Goal: Task Accomplishment & Management: Complete application form

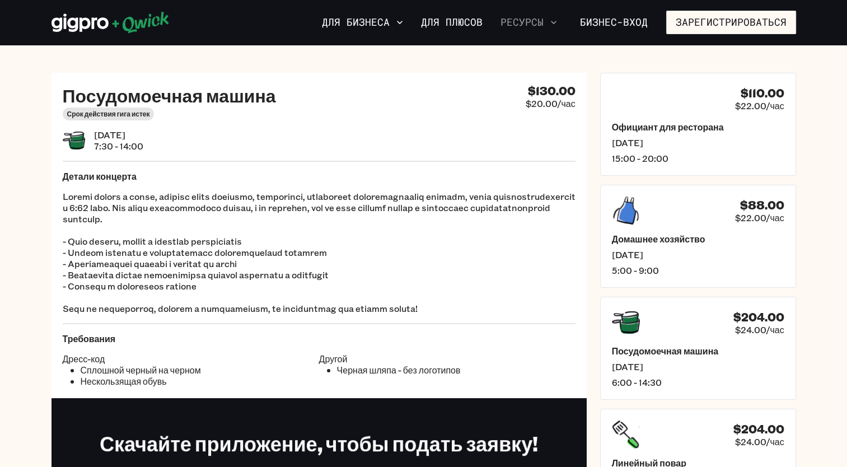
click at [559, 26] on icon "button" at bounding box center [553, 22] width 11 height 11
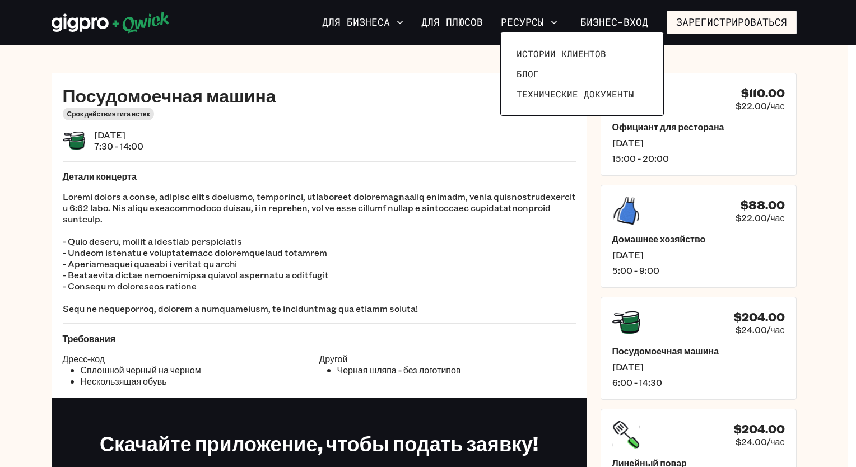
click at [482, 31] on div at bounding box center [428, 233] width 856 height 467
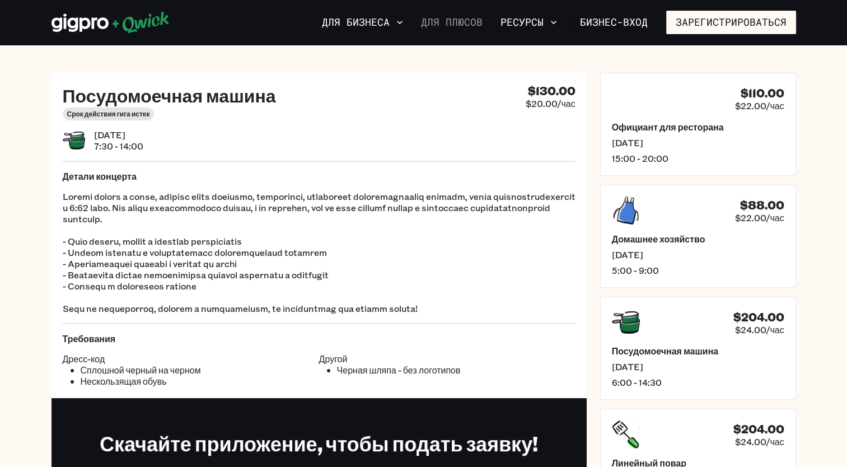
click at [486, 25] on link "Для плюсов" at bounding box center [452, 22] width 71 height 19
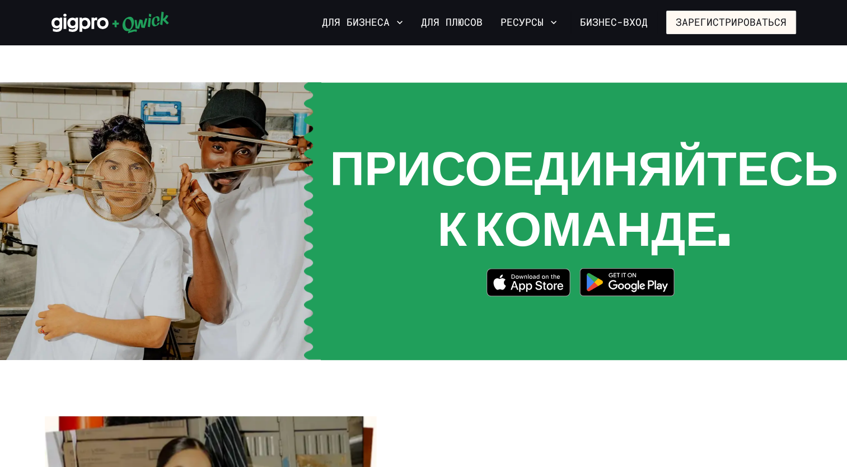
scroll to position [1456, 0]
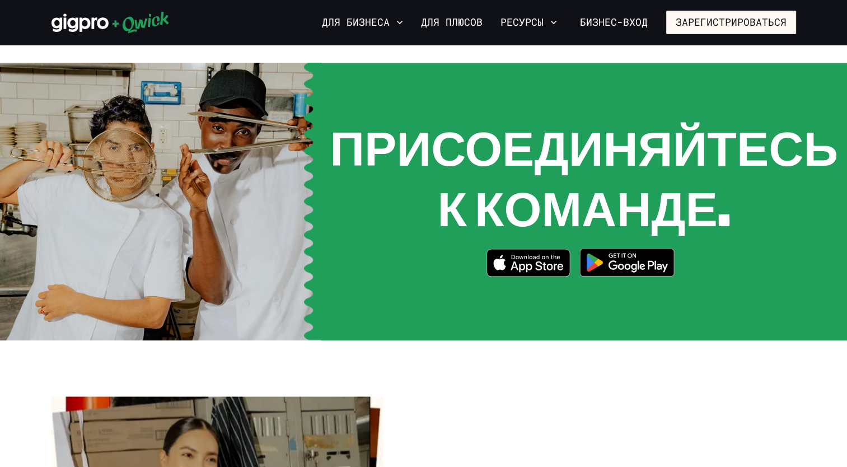
click at [613, 241] on img at bounding box center [627, 262] width 109 height 42
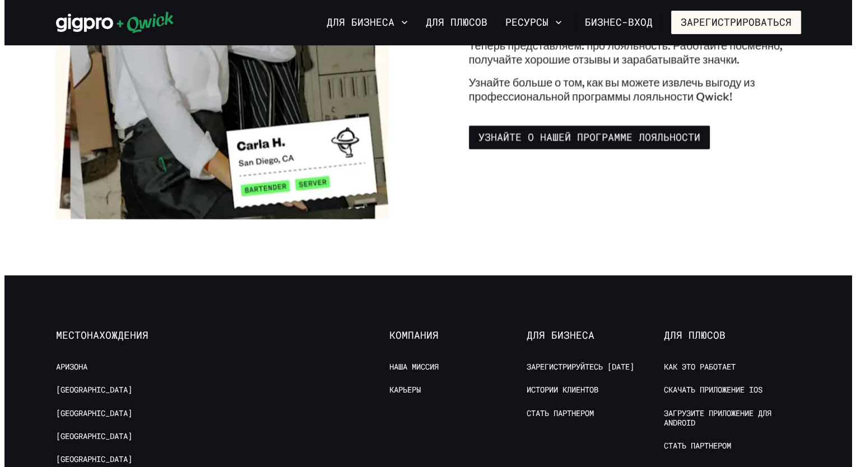
scroll to position [1960, 0]
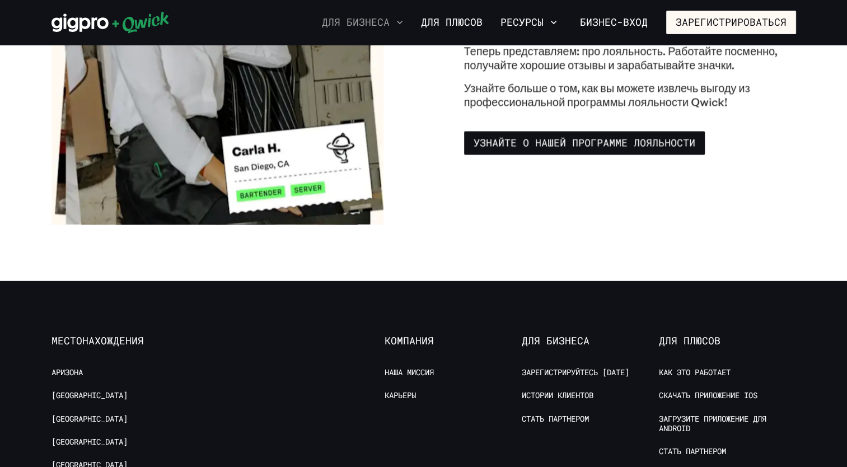
click at [405, 19] on icon "button" at bounding box center [399, 22] width 11 height 11
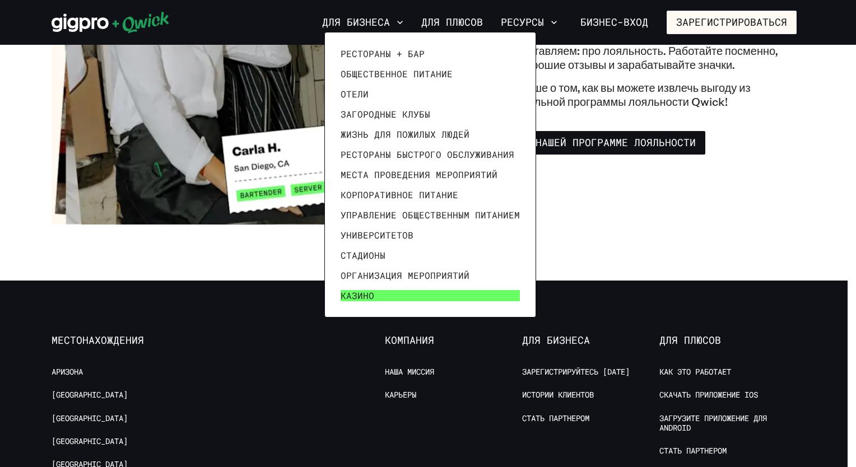
click at [383, 291] on link "Казино" at bounding box center [430, 296] width 188 height 20
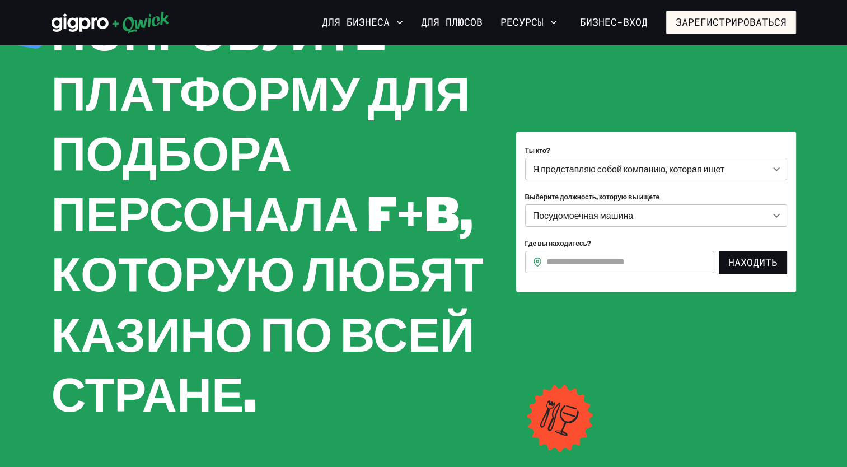
scroll to position [112, 0]
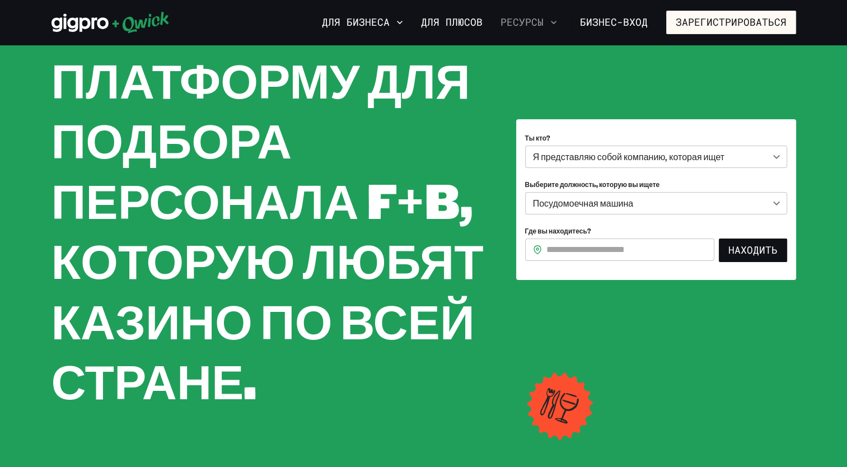
click at [544, 29] on button "Ресурсы" at bounding box center [529, 22] width 66 height 19
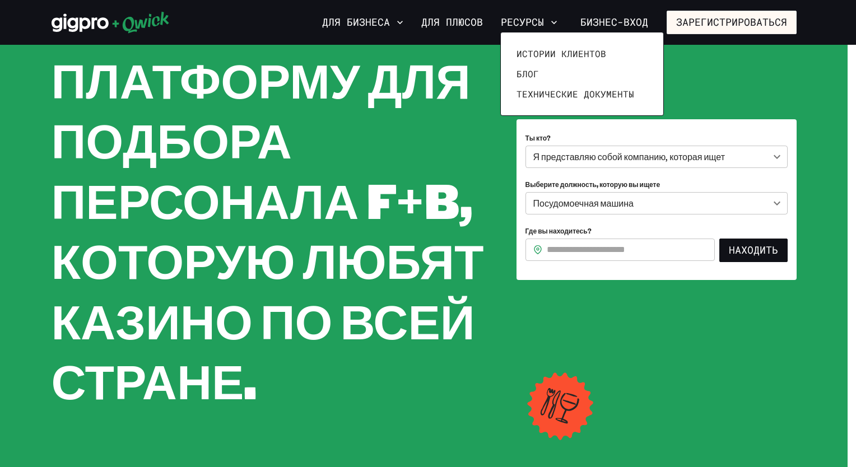
click at [441, 244] on div at bounding box center [428, 233] width 856 height 467
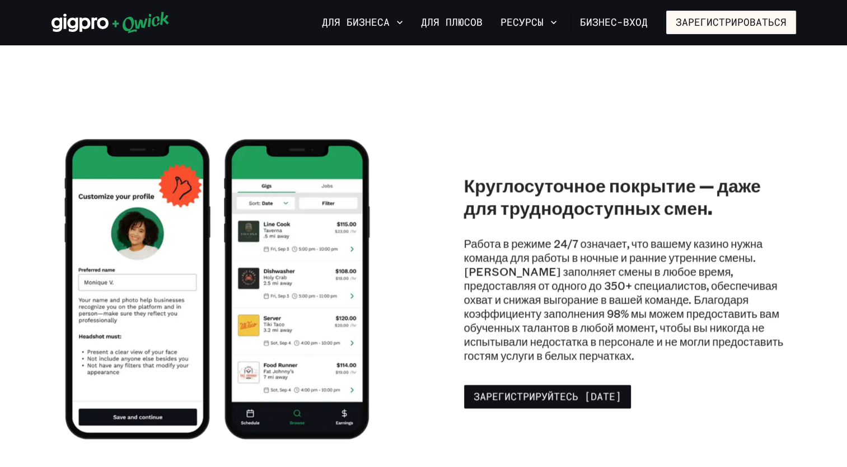
scroll to position [2128, 0]
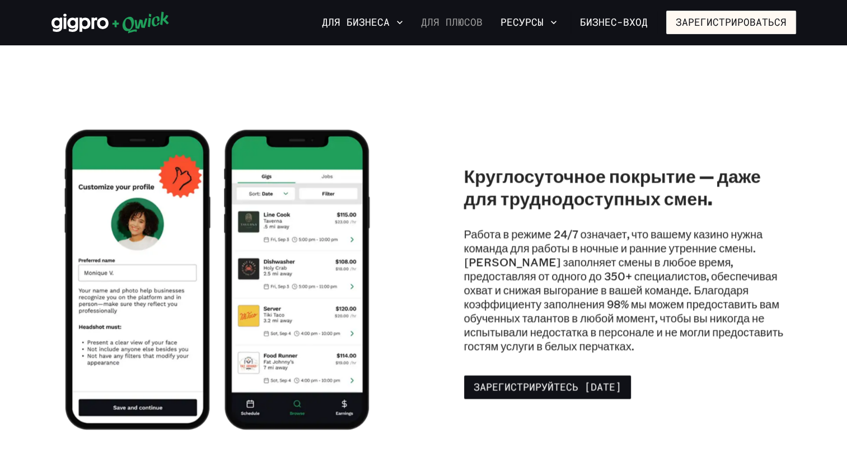
click at [464, 27] on link "Для плюсов" at bounding box center [452, 22] width 71 height 19
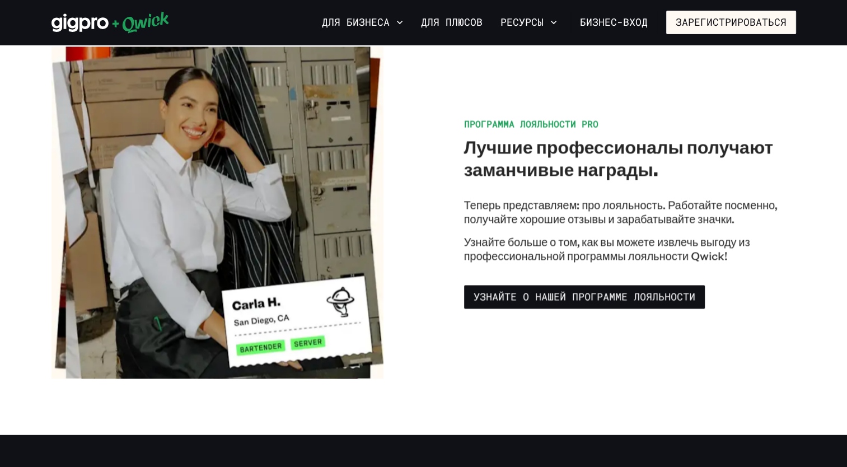
scroll to position [1848, 0]
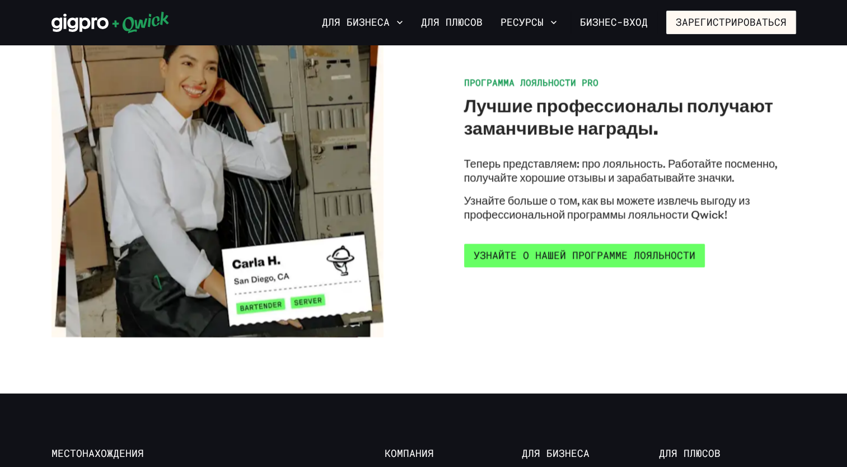
click at [579, 244] on link "Узнайте о нашей программе лояльности" at bounding box center [584, 256] width 241 height 24
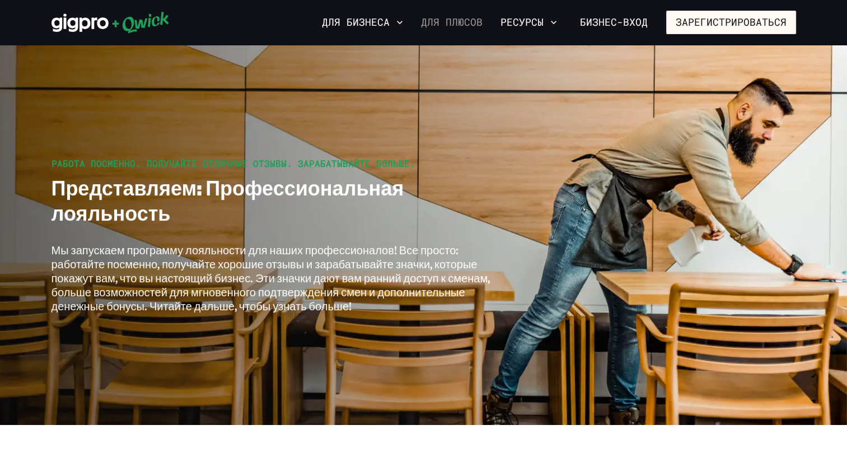
click at [450, 26] on link "Для плюсов" at bounding box center [452, 22] width 71 height 19
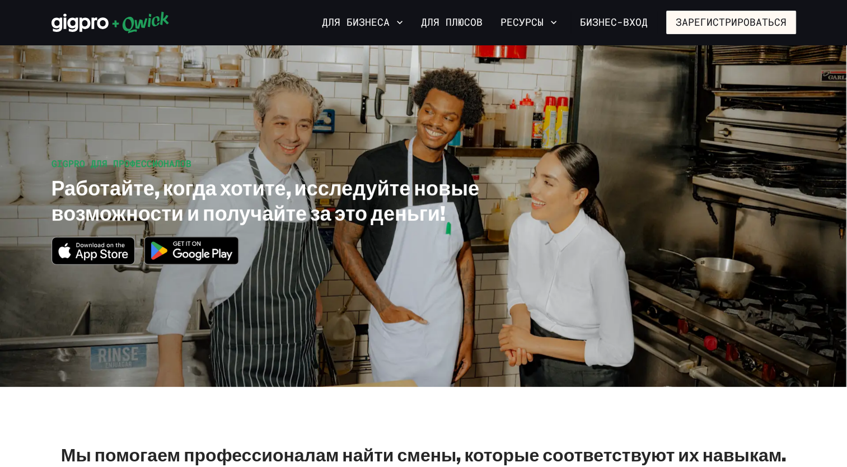
click at [450, 26] on link "Для плюсов" at bounding box center [452, 22] width 71 height 19
click at [479, 26] on link "Для плюсов" at bounding box center [452, 22] width 71 height 19
click at [478, 28] on link "Для плюсов" at bounding box center [452, 22] width 71 height 19
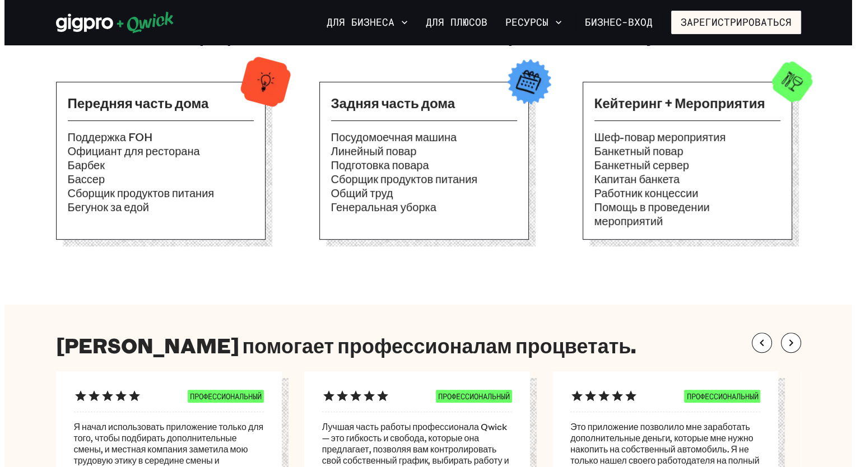
scroll to position [336, 0]
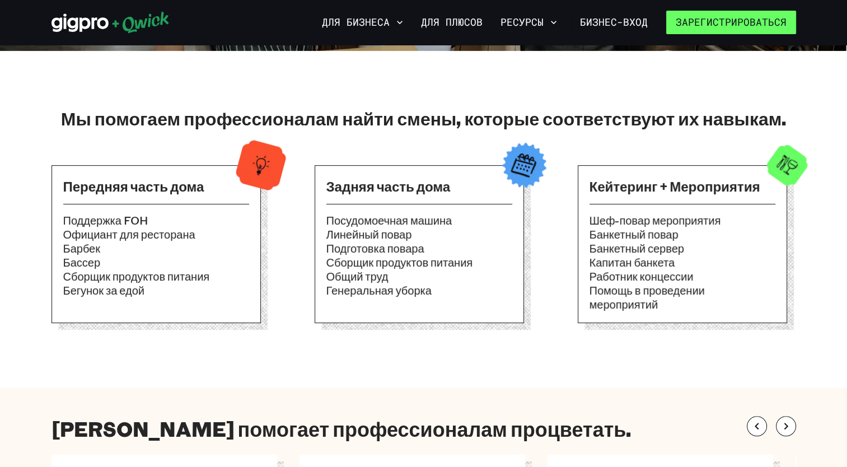
click at [732, 21] on button "Зарегистрироваться" at bounding box center [731, 23] width 130 height 24
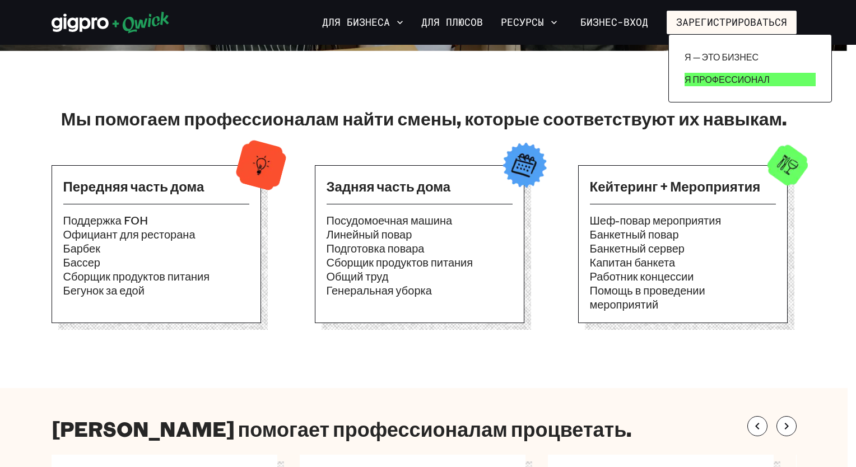
click at [730, 81] on p "Я профессионал" at bounding box center [726, 79] width 85 height 13
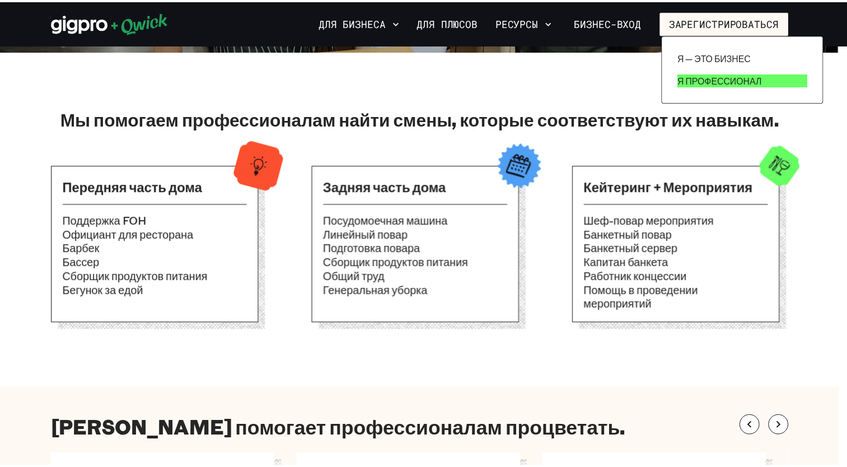
scroll to position [0, 0]
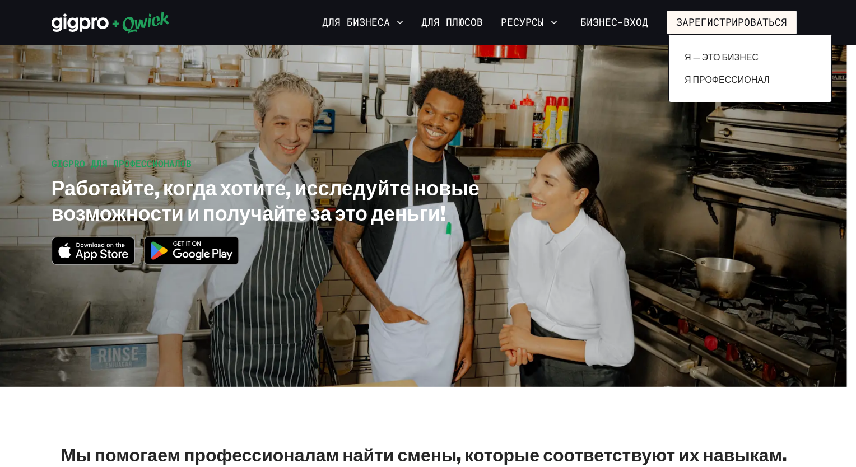
click at [573, 160] on div at bounding box center [428, 233] width 856 height 467
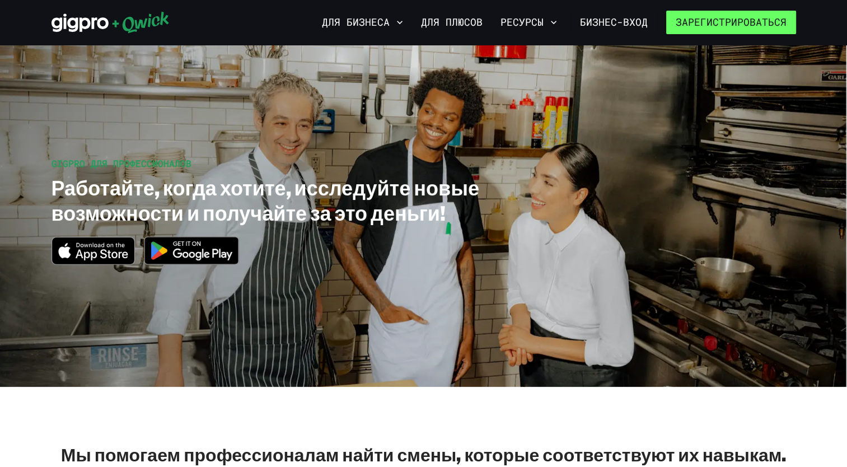
click at [714, 28] on button "Зарегистрироваться" at bounding box center [731, 23] width 130 height 24
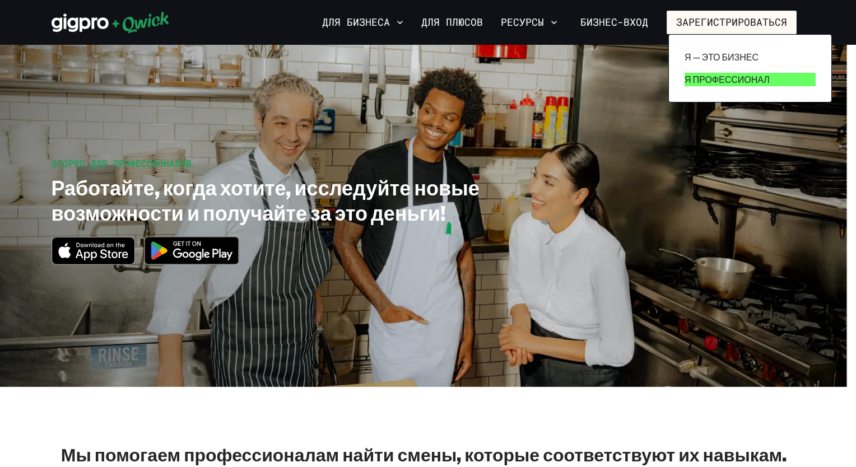
click at [712, 78] on p "Я профессионал" at bounding box center [726, 79] width 85 height 13
click at [455, 228] on div at bounding box center [428, 233] width 856 height 467
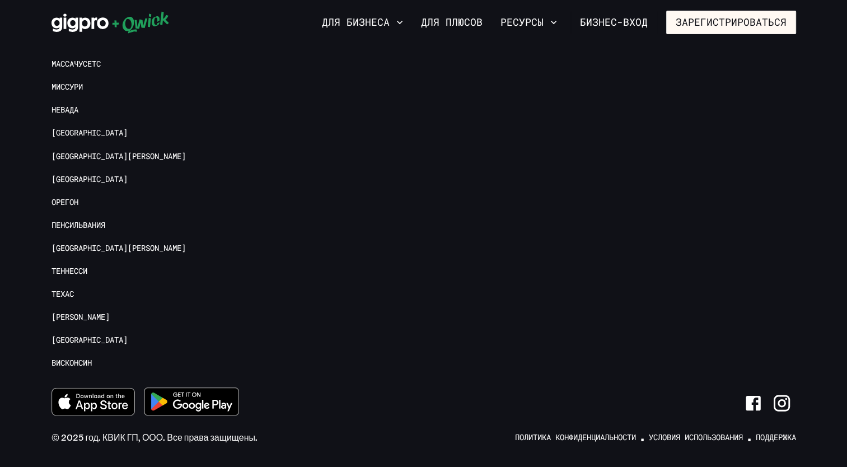
scroll to position [2524, 0]
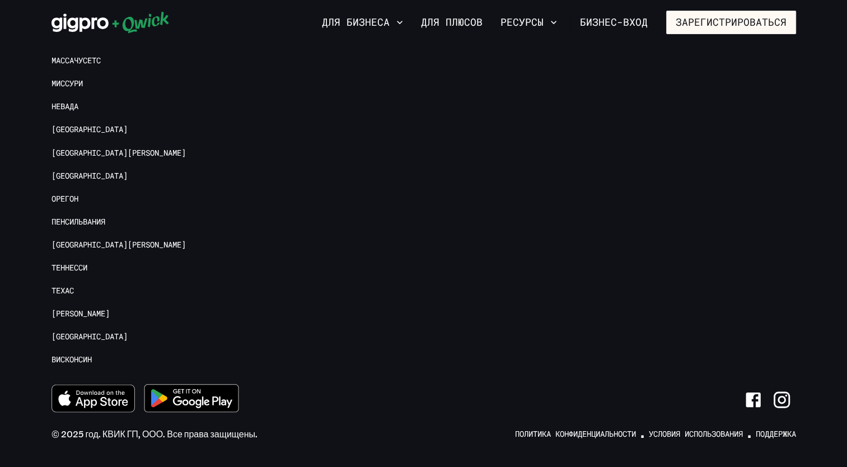
click at [777, 390] on icon "Ссылка на Instagram" at bounding box center [782, 400] width 20 height 20
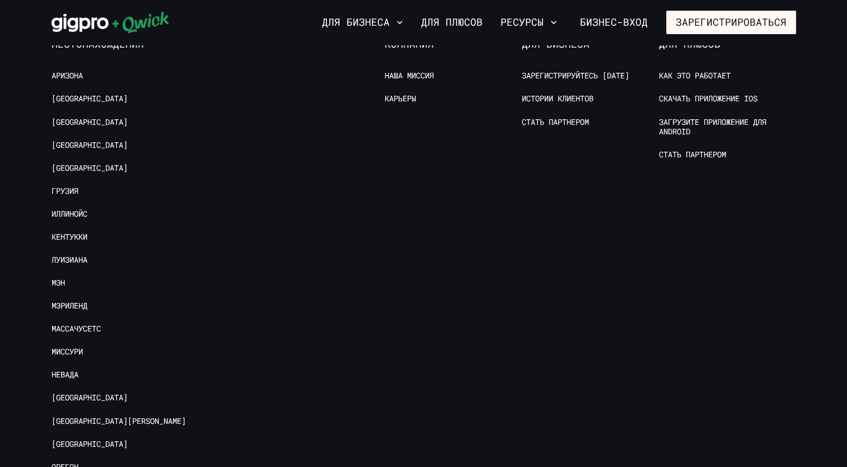
scroll to position [2188, 0]
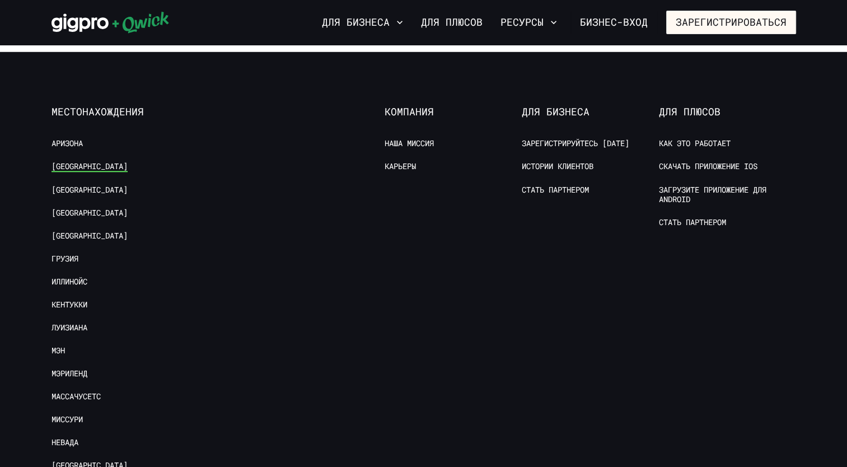
click at [92, 161] on link "[GEOGRAPHIC_DATA]" at bounding box center [90, 166] width 76 height 11
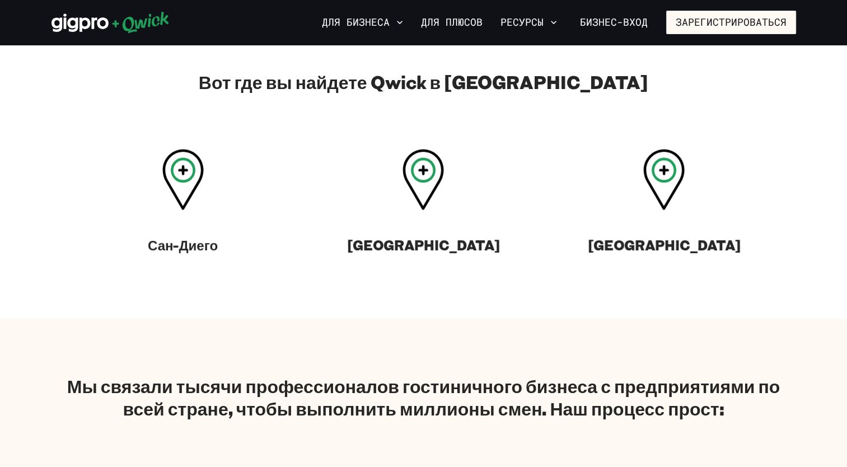
scroll to position [504, 0]
click at [422, 262] on div "[GEOGRAPHIC_DATA]" at bounding box center [423, 205] width 241 height 114
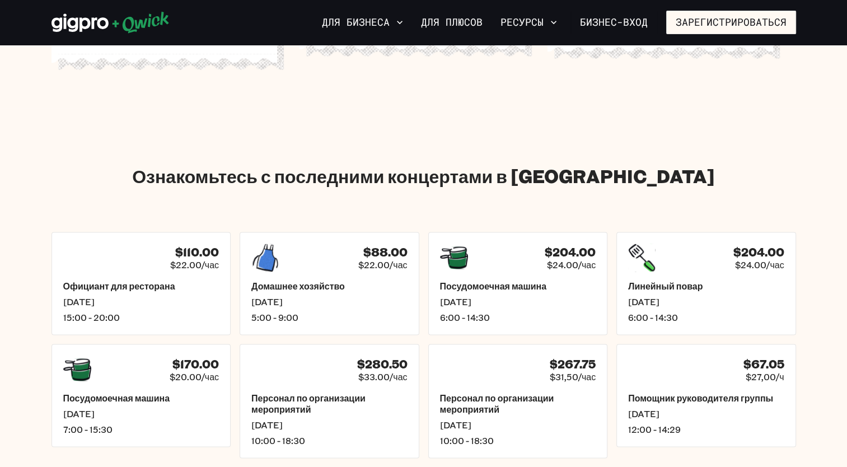
scroll to position [1512, 0]
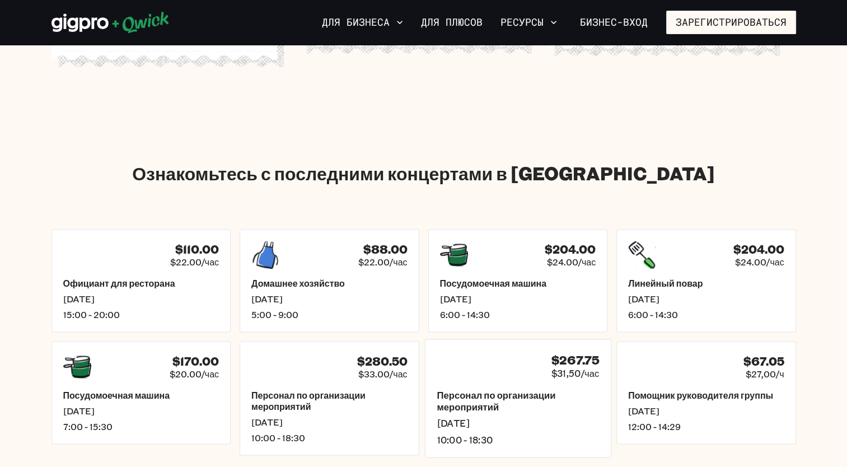
click at [522, 390] on h5 "Персонал по организации мероприятий" at bounding box center [518, 402] width 162 height 24
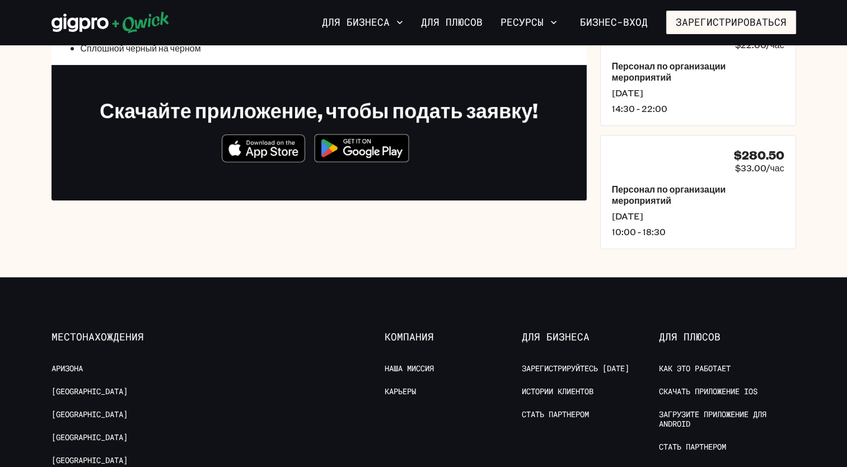
scroll to position [392, 0]
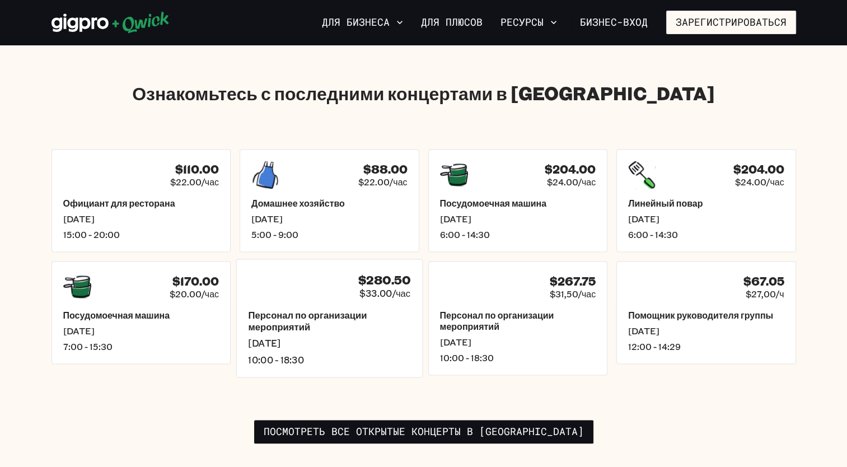
scroll to position [1568, 0]
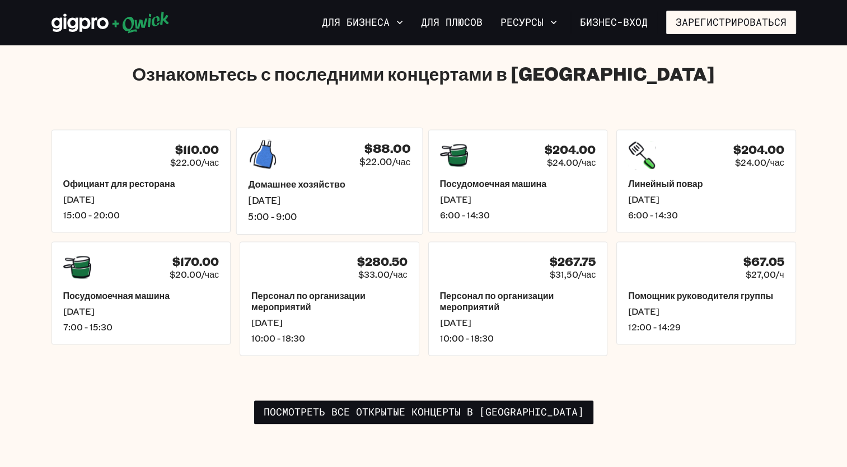
click at [333, 179] on div "Домашнее хозяйство [DATE] 5:00 - 9:00" at bounding box center [329, 200] width 162 height 44
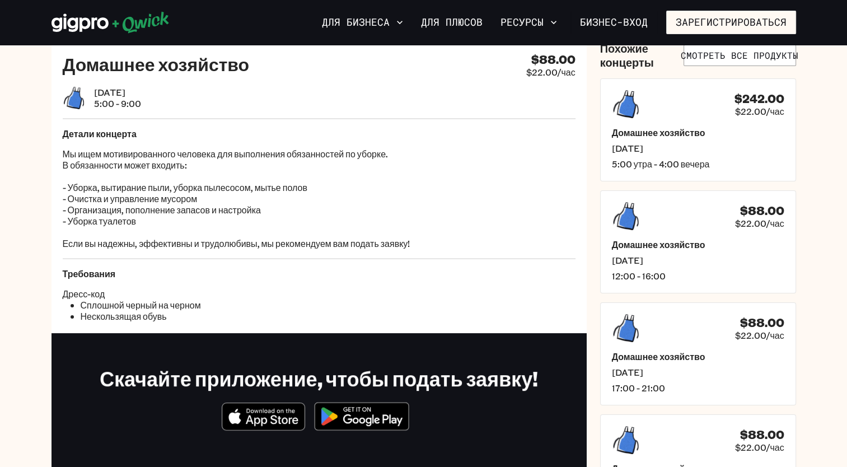
scroll to position [56, 0]
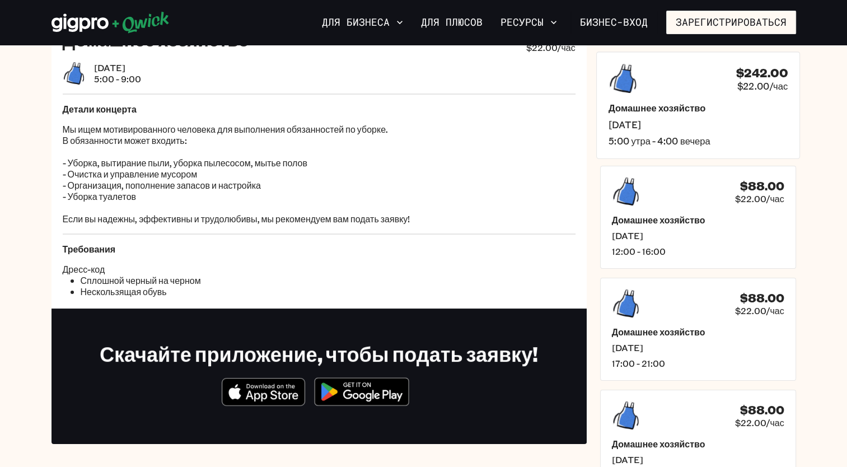
click at [676, 112] on h5 "Домашнее хозяйство" at bounding box center [697, 108] width 179 height 12
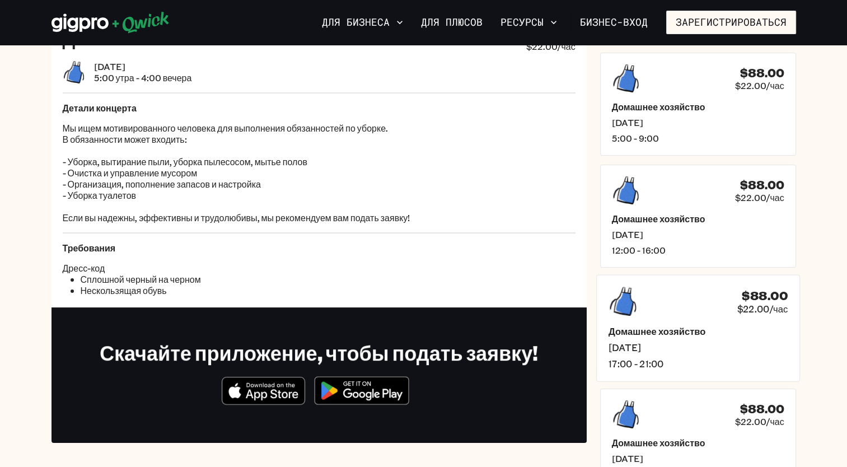
scroll to position [112, 0]
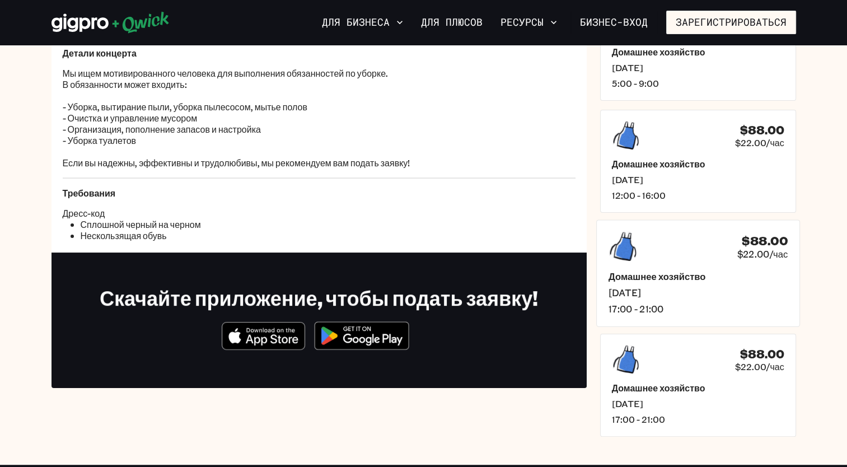
click at [688, 270] on h5 "Домашнее хозяйство" at bounding box center [697, 276] width 179 height 12
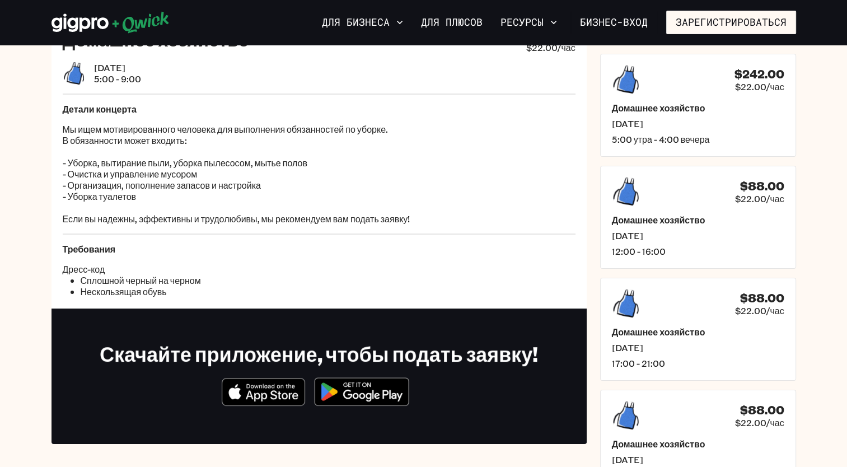
scroll to position [1568, 0]
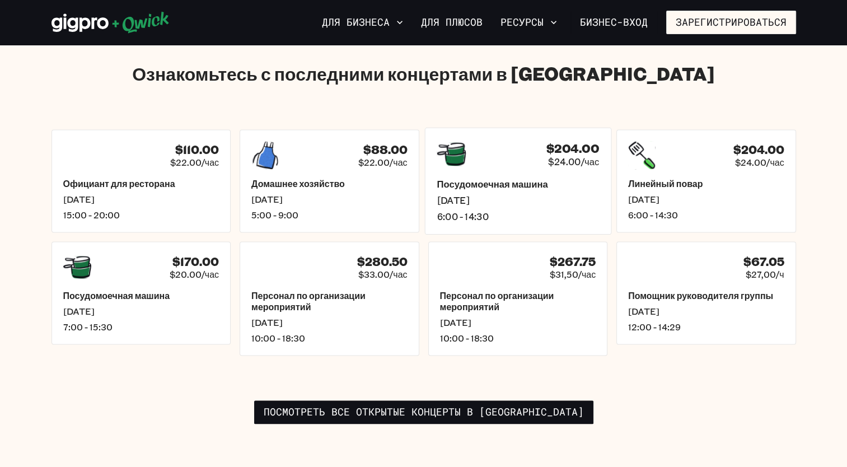
click at [504, 178] on h5 "Посудомоечная машина" at bounding box center [518, 184] width 162 height 12
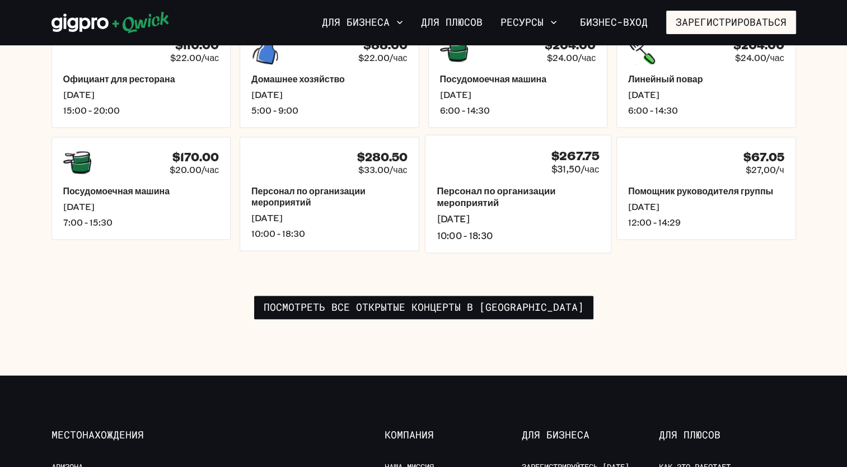
scroll to position [1680, 0]
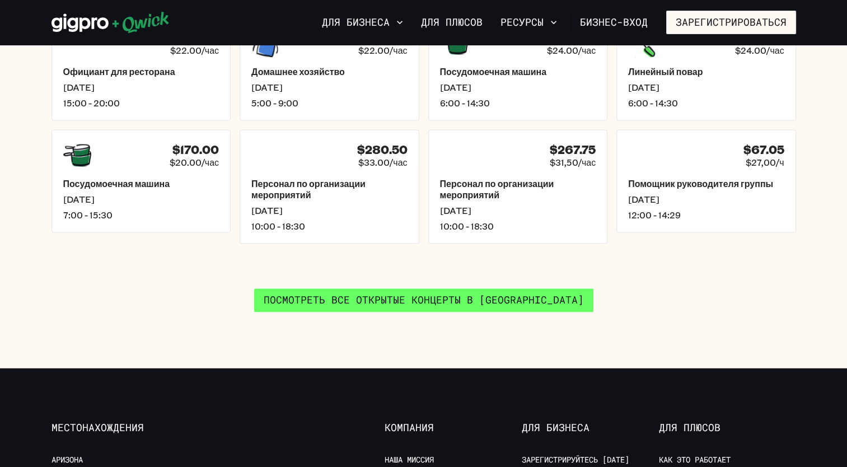
click at [489, 292] on link "Посмотреть все открытые концерты в [GEOGRAPHIC_DATA]" at bounding box center [423, 300] width 339 height 24
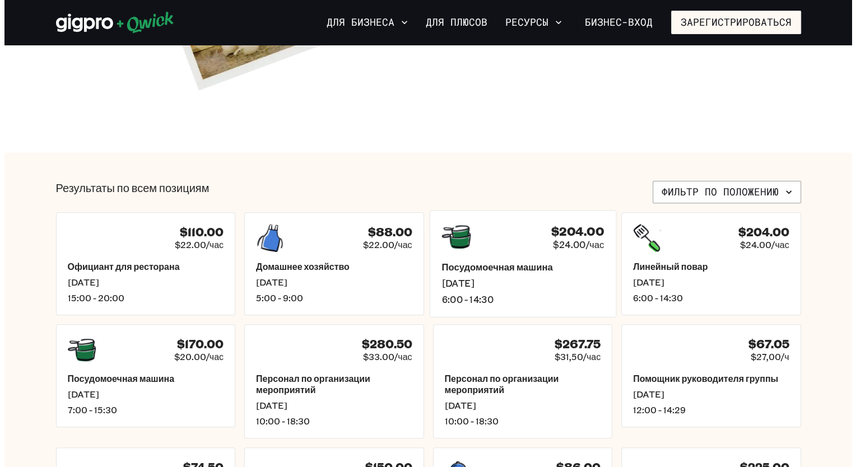
scroll to position [224, 0]
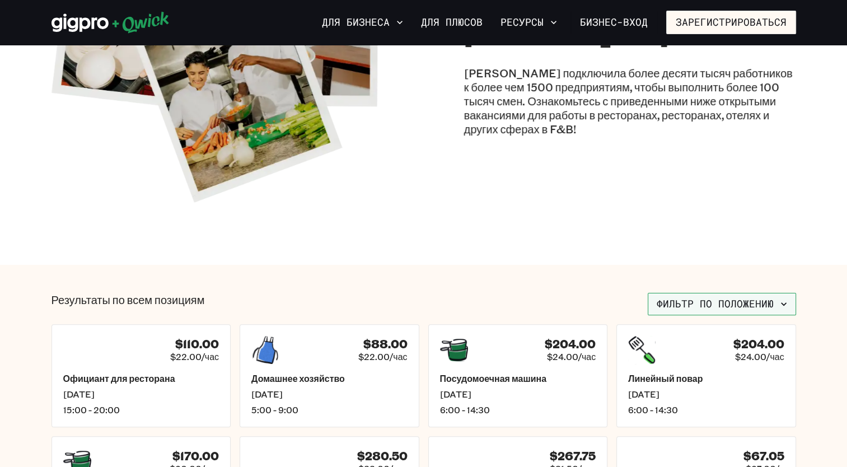
click at [782, 309] on icon "button" at bounding box center [783, 303] width 11 height 11
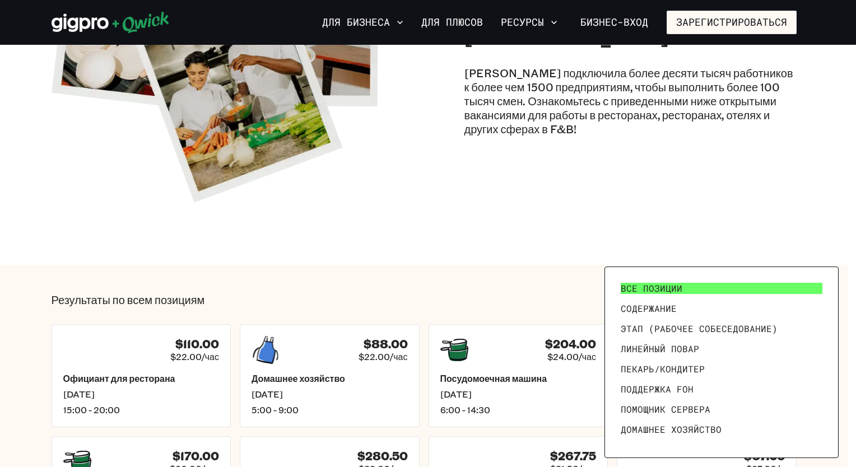
click at [675, 290] on span "Все позиции" at bounding box center [651, 288] width 62 height 11
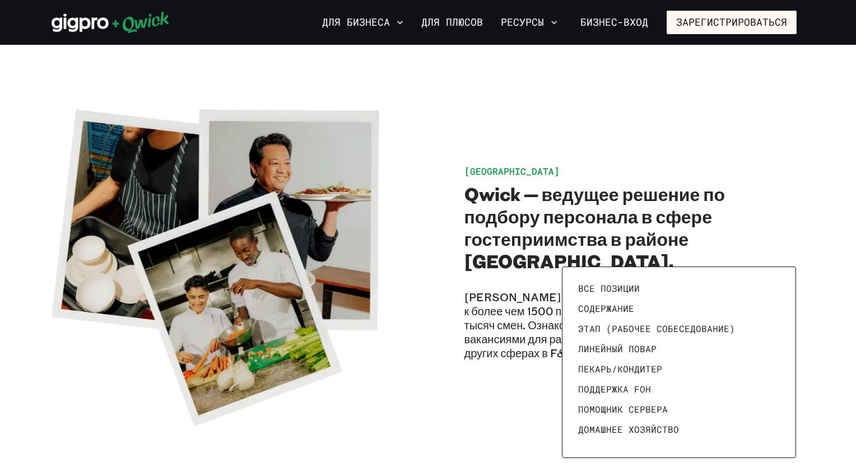
click at [707, 160] on div at bounding box center [428, 233] width 856 height 467
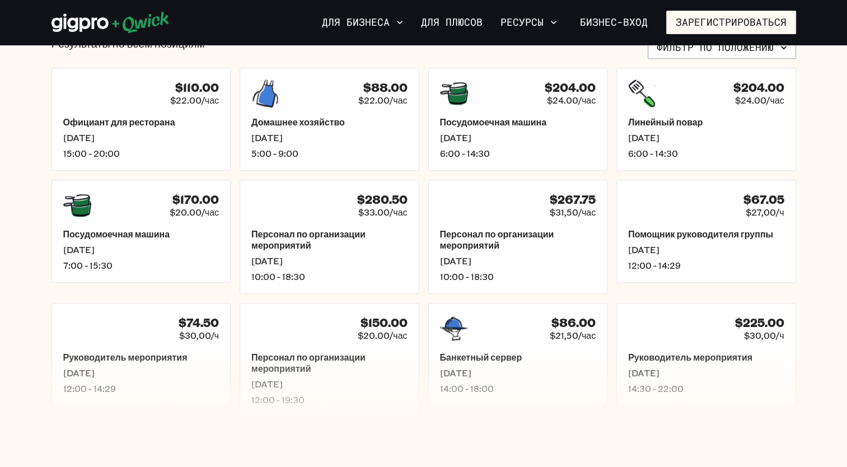
scroll to position [574, 0]
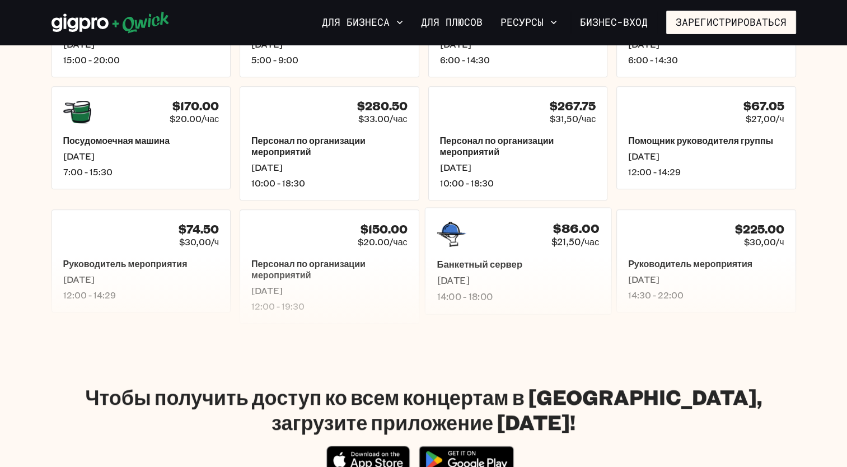
click at [517, 267] on h5 "Банкетный сервер" at bounding box center [518, 264] width 162 height 12
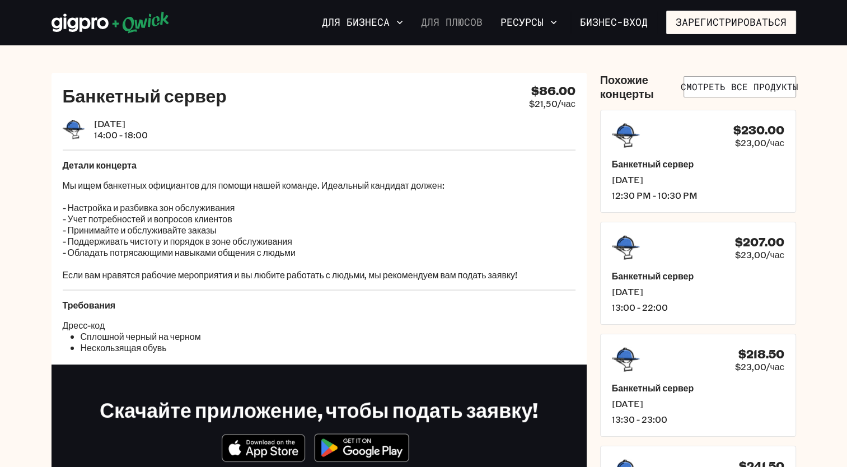
click at [470, 28] on link "Для плюсов" at bounding box center [452, 22] width 71 height 19
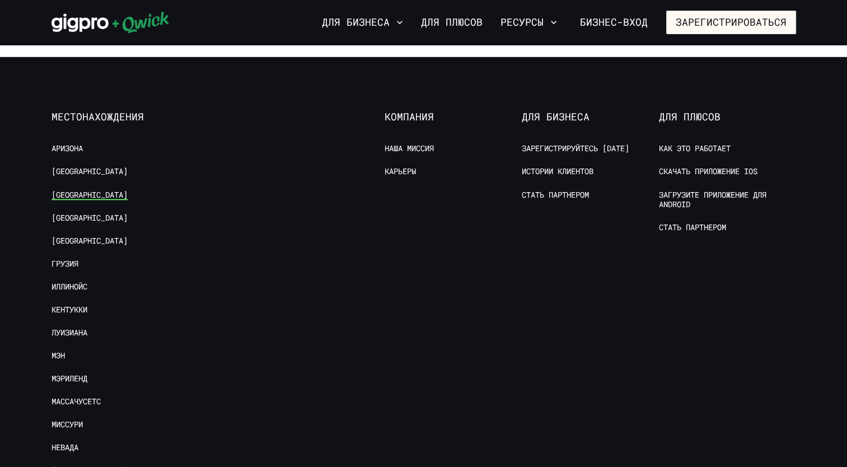
scroll to position [2184, 0]
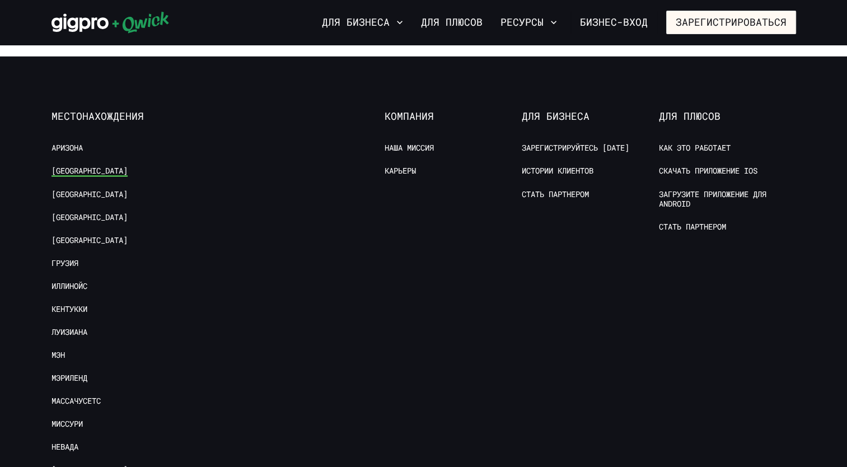
click at [86, 166] on link "[GEOGRAPHIC_DATA]" at bounding box center [90, 171] width 76 height 11
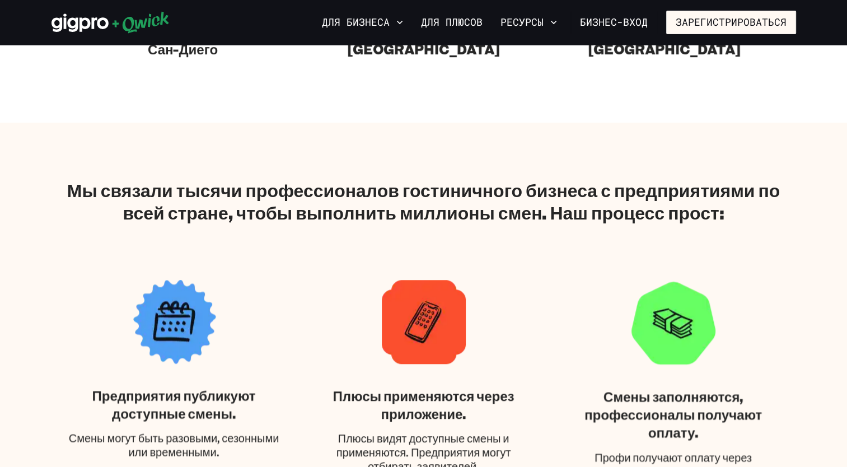
scroll to position [560, 0]
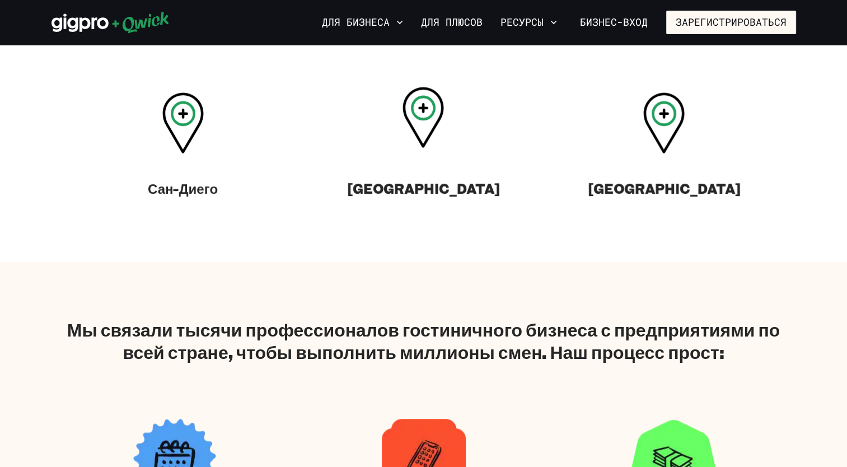
click at [428, 206] on div "[GEOGRAPHIC_DATA]" at bounding box center [423, 149] width 241 height 114
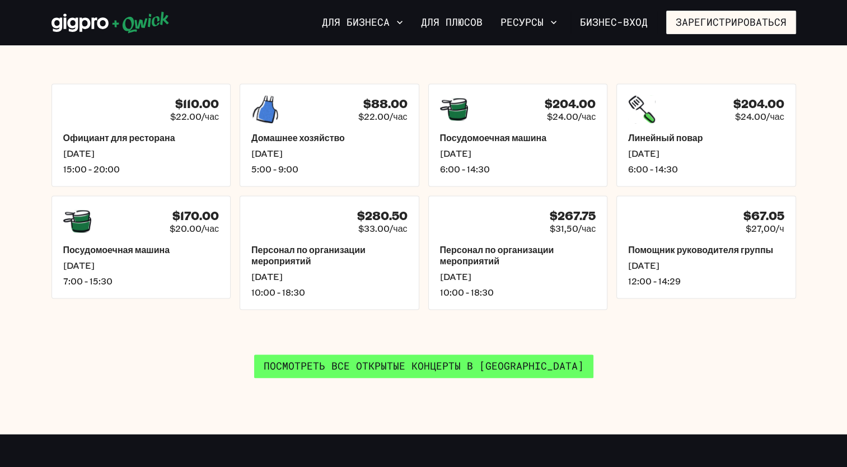
scroll to position [1680, 0]
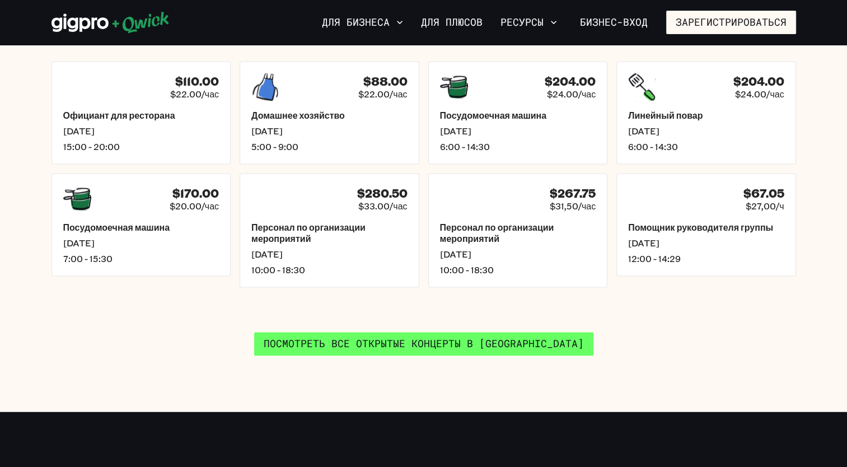
click at [448, 332] on link "Посмотреть все открытые концерты в [GEOGRAPHIC_DATA]" at bounding box center [423, 344] width 339 height 24
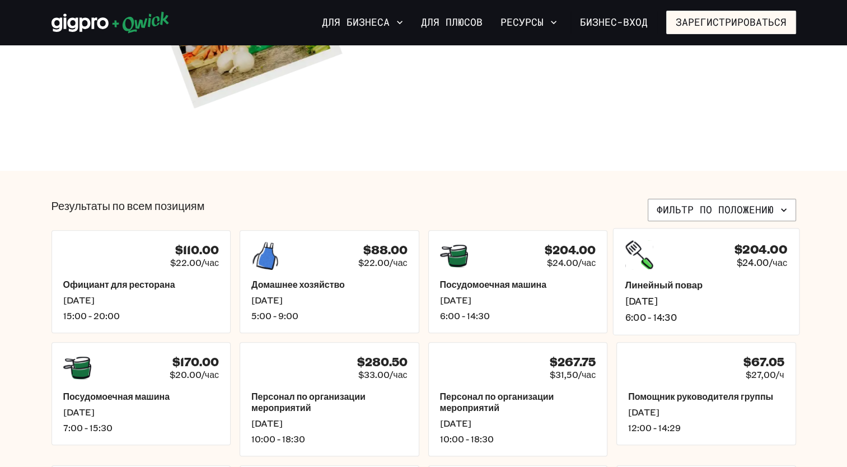
scroll to position [336, 0]
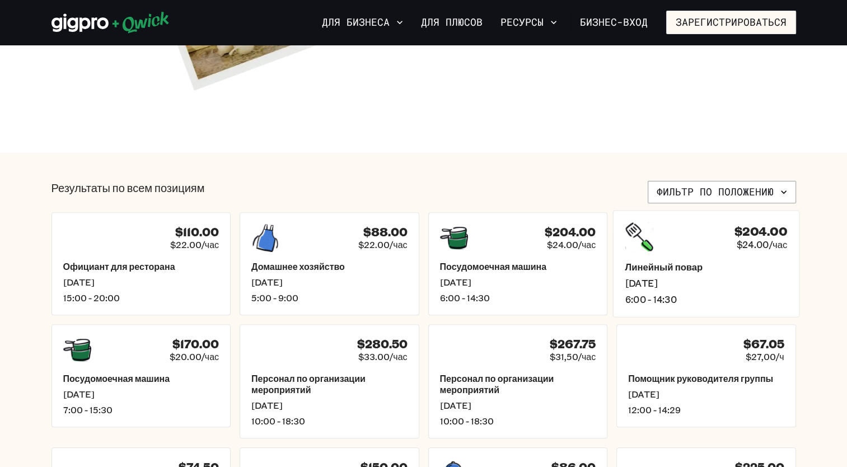
click at [714, 270] on h5 "Линейный повар" at bounding box center [706, 267] width 162 height 12
